Goal: Information Seeking & Learning: Learn about a topic

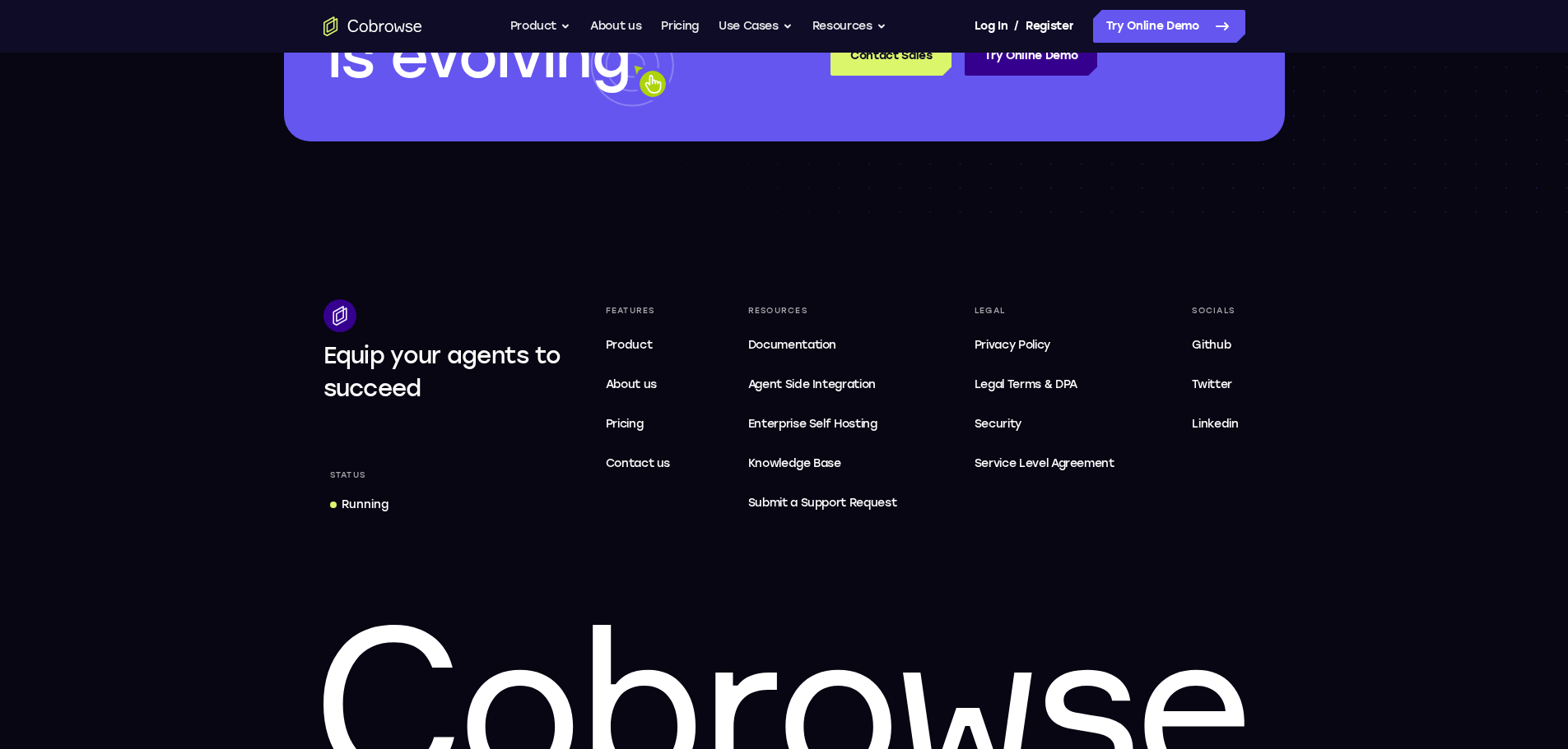
scroll to position [5014, 0]
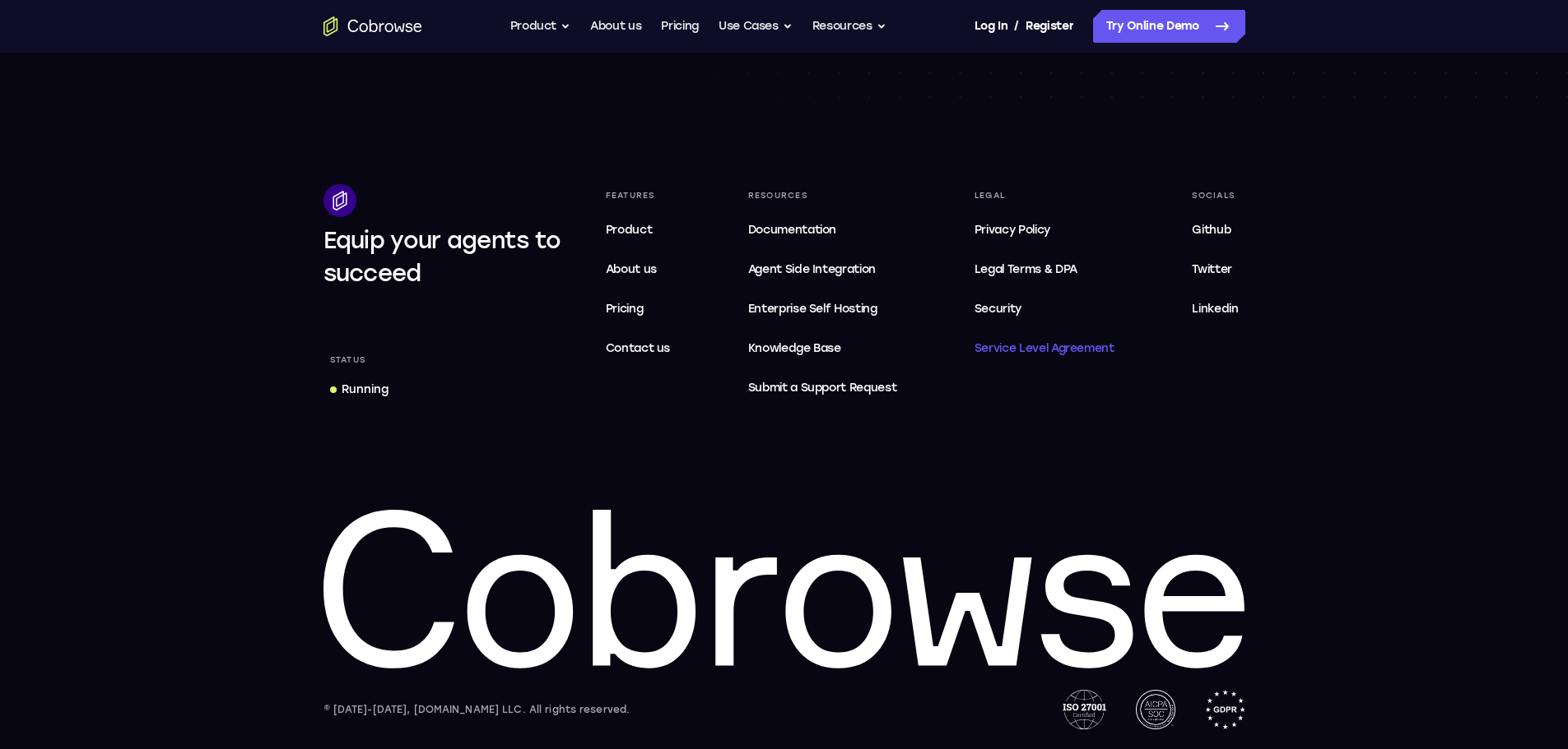
click at [1047, 349] on span "Service Level Agreement" at bounding box center [1045, 348] width 140 height 20
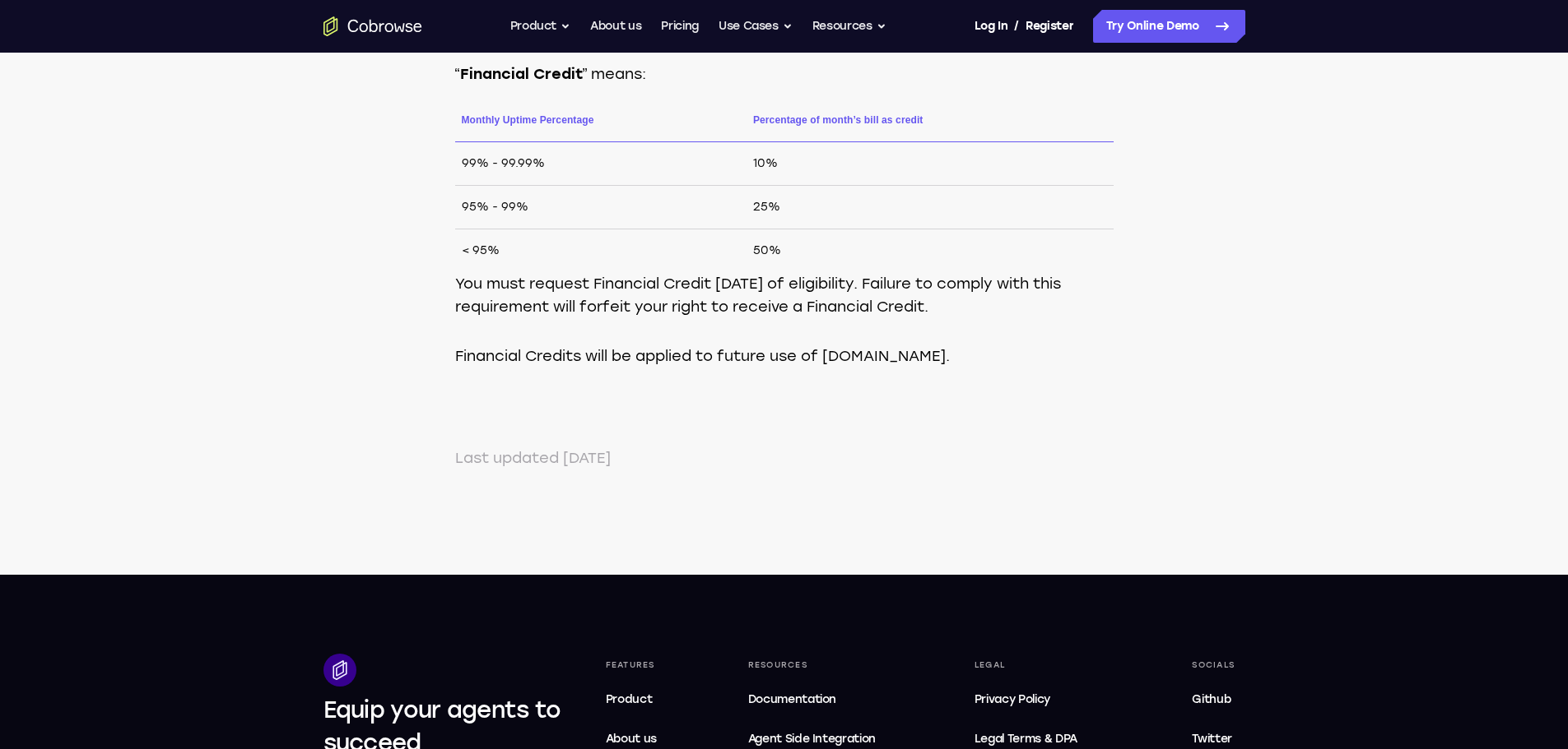
scroll to position [1152, 0]
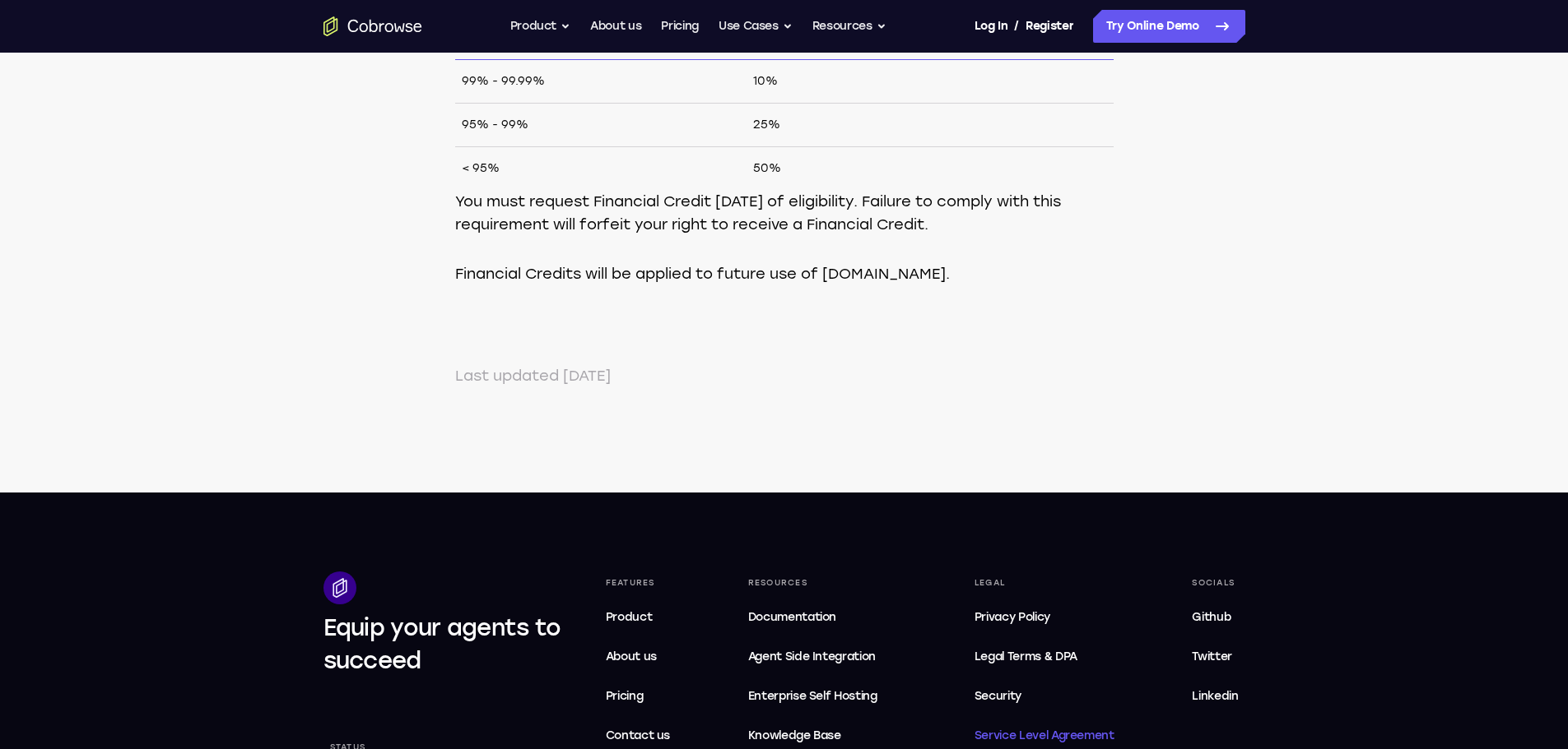
click at [1069, 738] on span "Service Level Agreement" at bounding box center [1045, 736] width 140 height 20
